Goal: Transaction & Acquisition: Purchase product/service

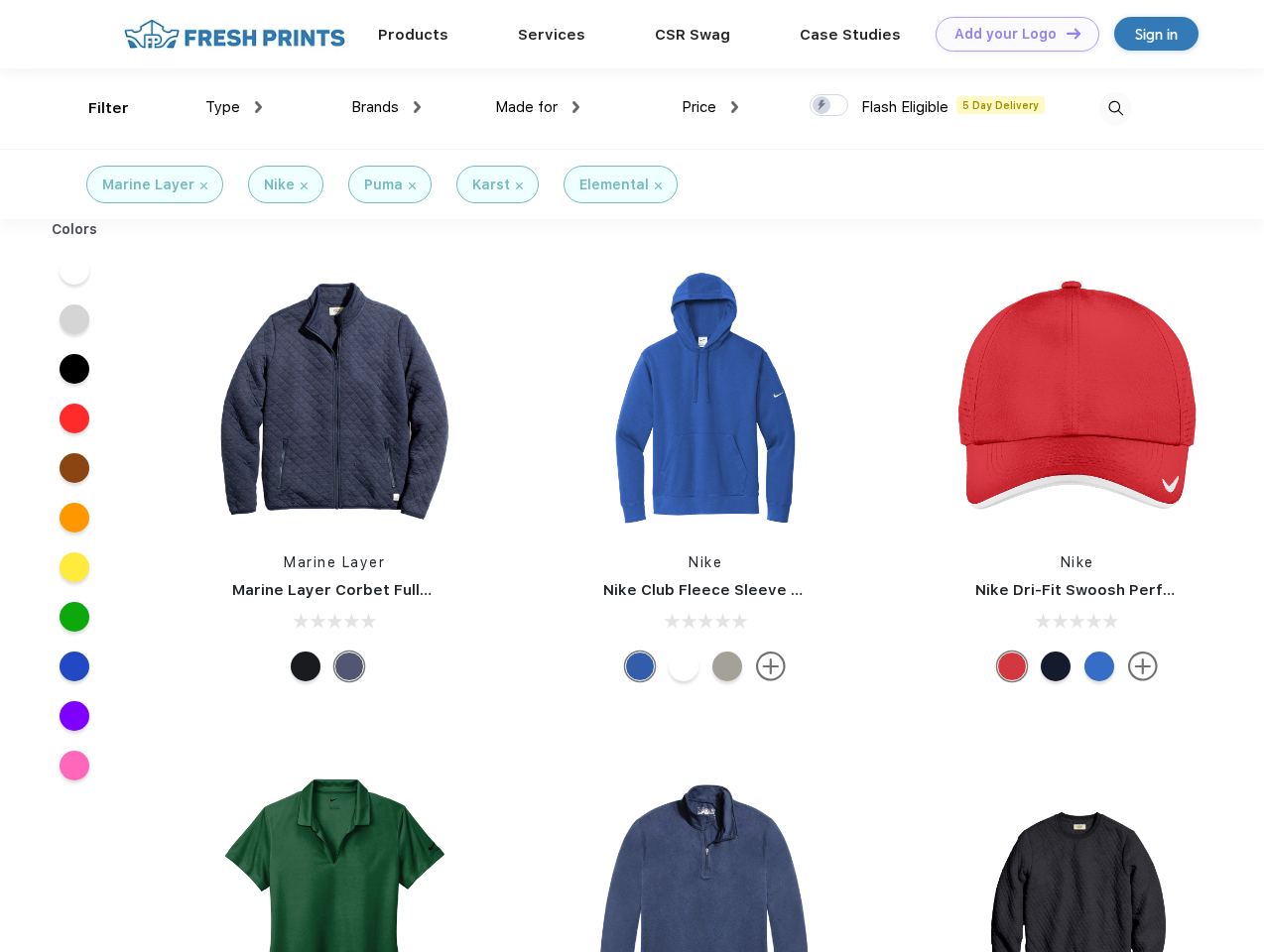
scroll to position [1, 0]
click at [1010, 34] on link "Add your Logo Design Tool" at bounding box center [1017, 34] width 164 height 35
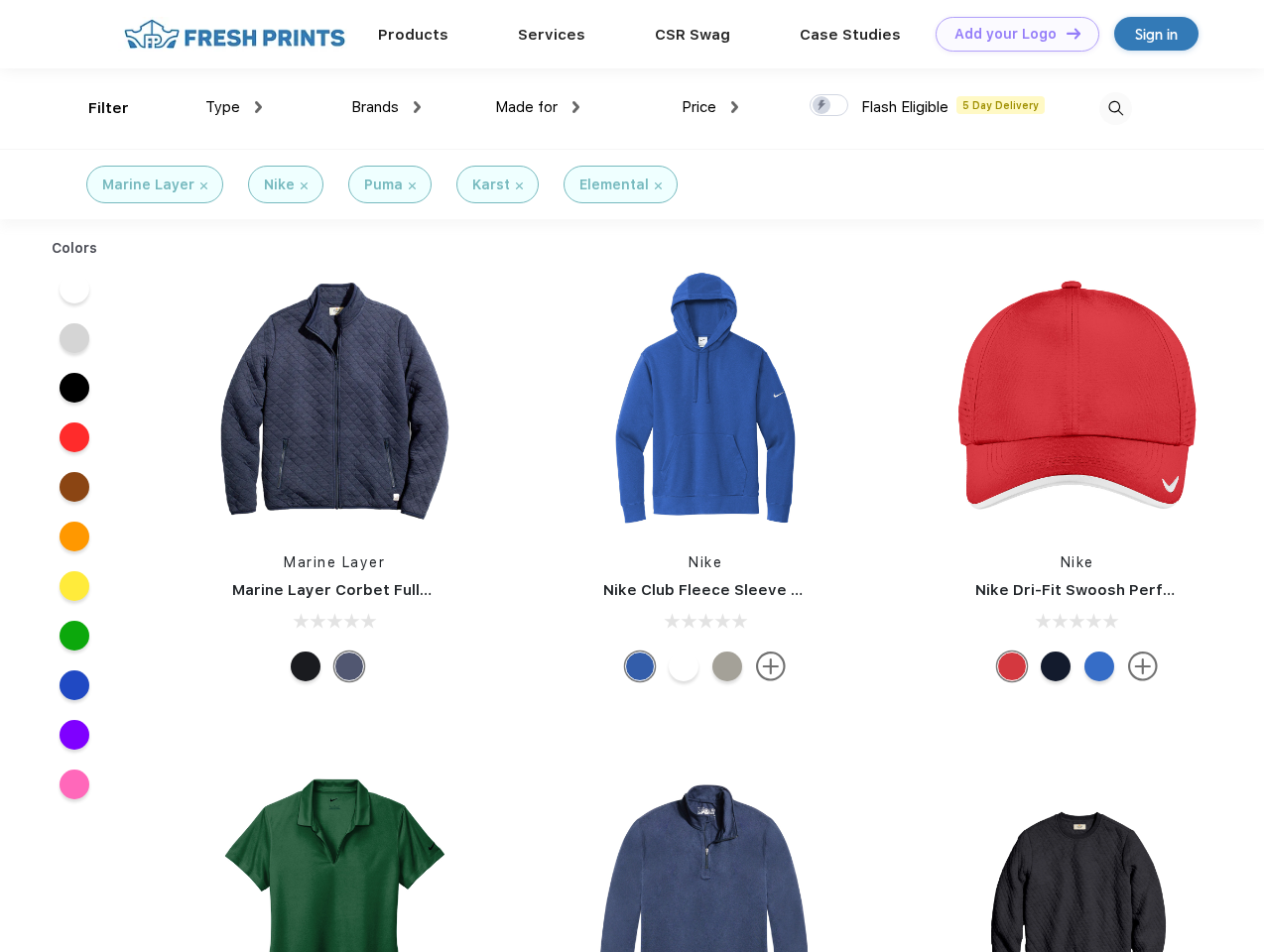
click at [0, 0] on div "Design Tool" at bounding box center [0, 0] width 0 height 0
click at [1064, 33] on link "Add your Logo Design Tool" at bounding box center [1017, 34] width 164 height 35
click at [95, 108] on div "Filter" at bounding box center [108, 108] width 41 height 23
click at [235, 107] on span "Type" at bounding box center [223, 107] width 35 height 18
click at [386, 107] on span "Brands" at bounding box center [375, 107] width 48 height 18
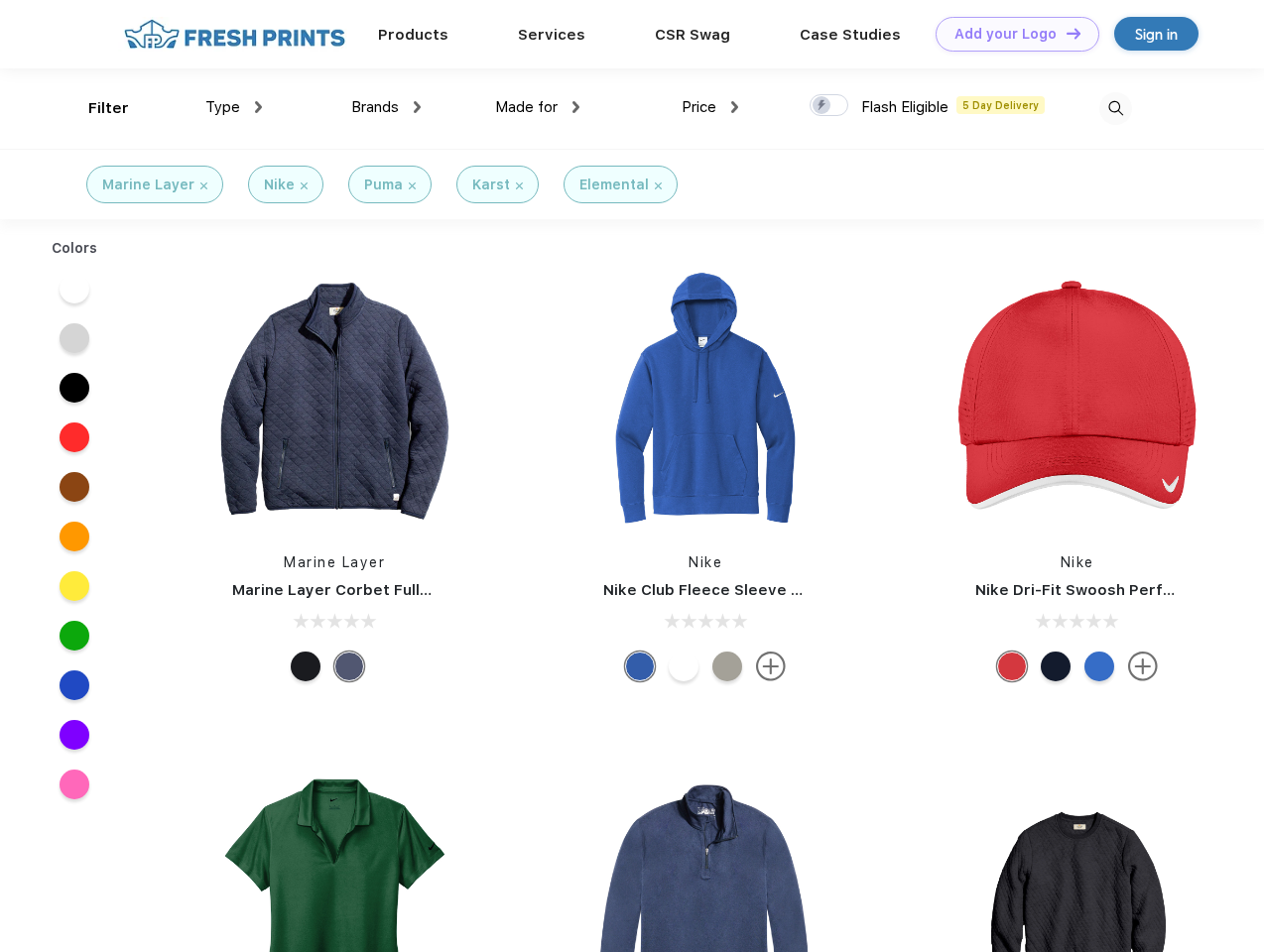
click at [538, 107] on span "Made for" at bounding box center [526, 107] width 63 height 18
click at [711, 107] on span "Price" at bounding box center [699, 107] width 35 height 18
click at [829, 106] on div at bounding box center [828, 105] width 39 height 22
click at [822, 106] on input "checkbox" at bounding box center [815, 99] width 13 height 13
click at [1115, 108] on img at bounding box center [1115, 108] width 33 height 33
